Goal: Browse casually

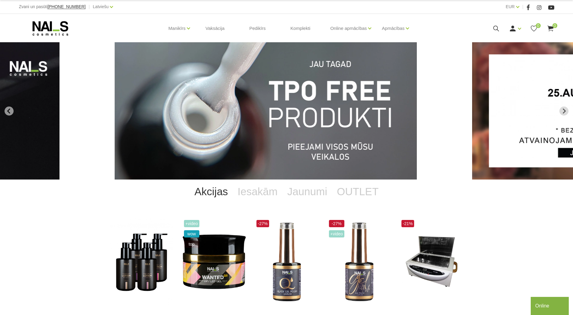
drag, startPoint x: 523, startPoint y: 154, endPoint x: 440, endPoint y: 155, distance: 83.0
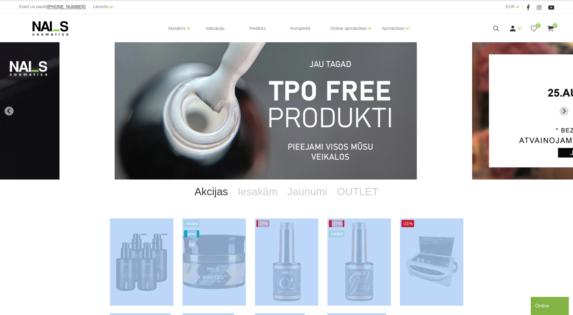
drag, startPoint x: 471, startPoint y: 209, endPoint x: 383, endPoint y: 194, distance: 89.4
click at [383, 195] on div "Akcijas Iesakām Jaunumi OUTLET Roku un ķermeņa losjons, 200ml (4) Atvērt un izv…" at bounding box center [286, 281] width 573 height 202
